Goal: Navigation & Orientation: Find specific page/section

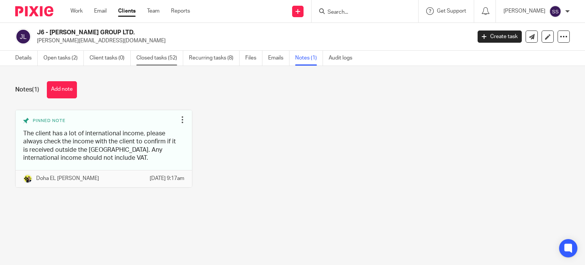
click at [162, 59] on link "Closed tasks (52)" at bounding box center [159, 58] width 47 height 15
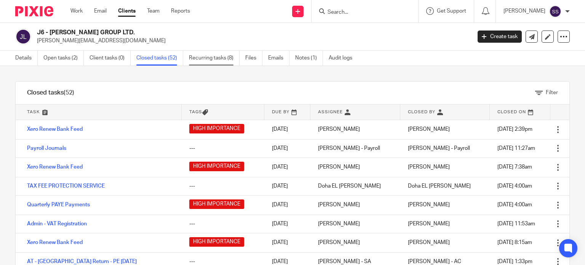
click at [217, 59] on link "Recurring tasks (8)" at bounding box center [214, 58] width 51 height 15
